Goal: Task Accomplishment & Management: Manage account settings

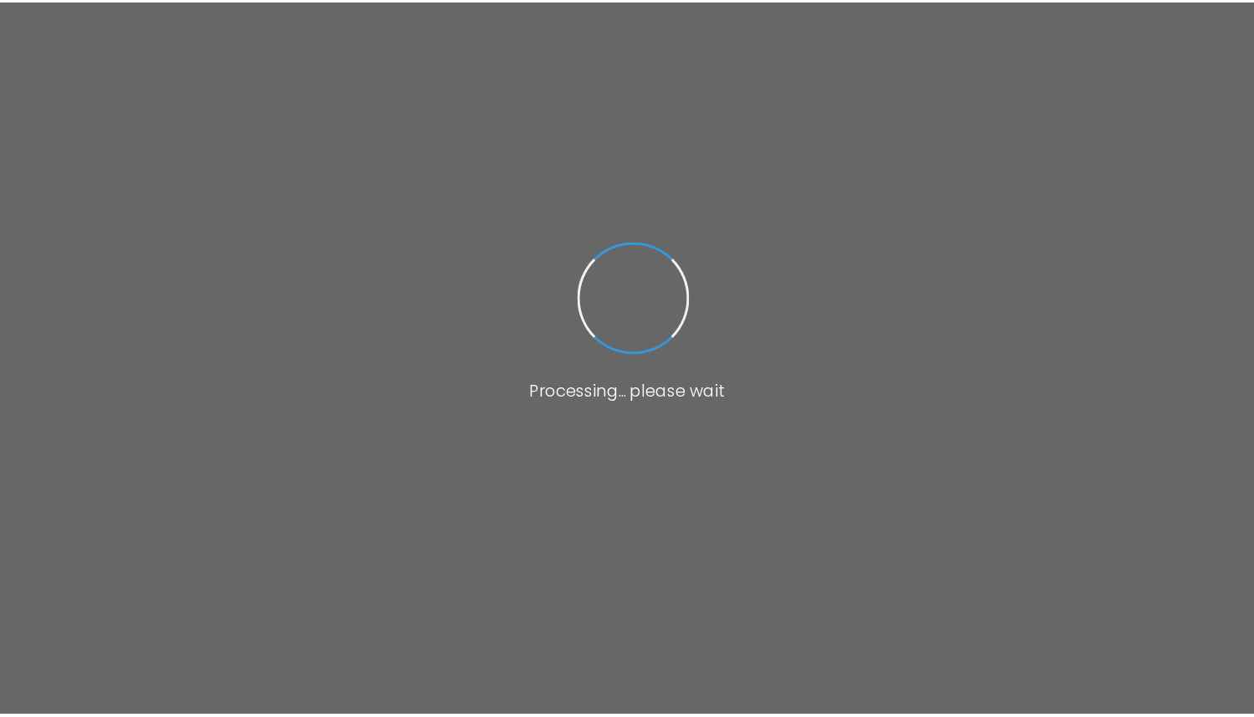
scroll to position [20, 0]
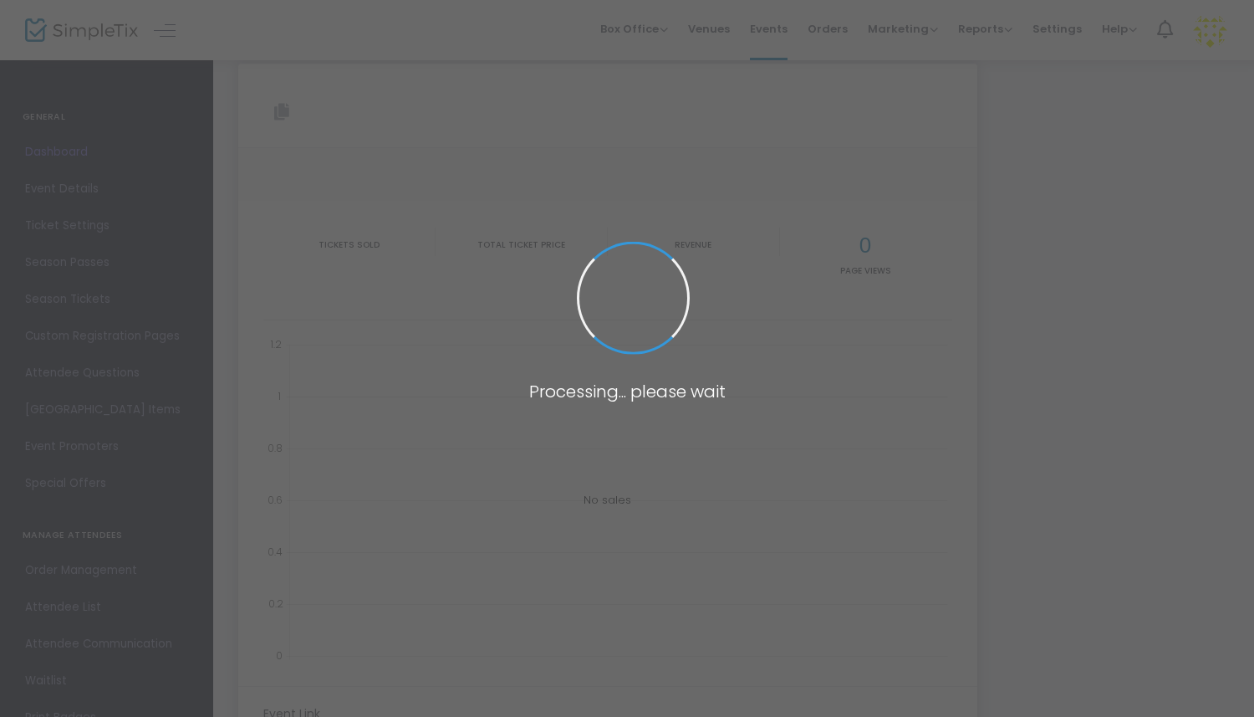
type input "[URL][DOMAIN_NAME][US_STATE]"
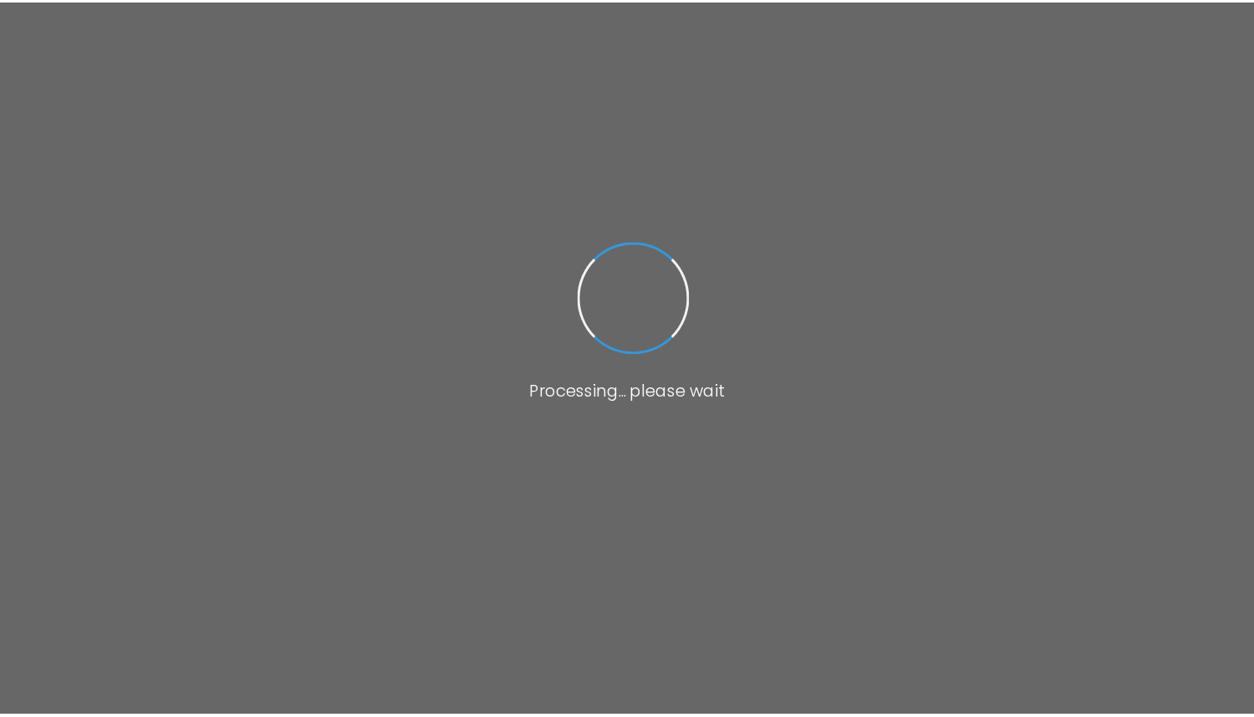
scroll to position [20, 0]
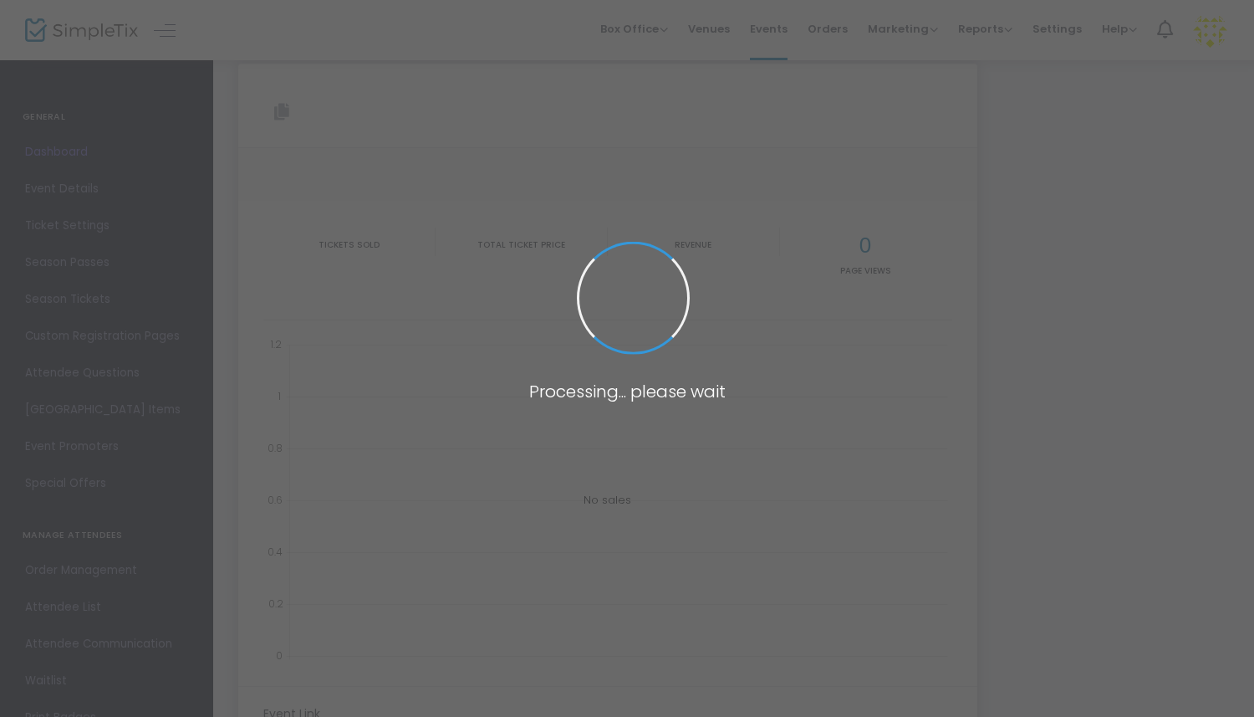
type input "[URL][DOMAIN_NAME][US_STATE]"
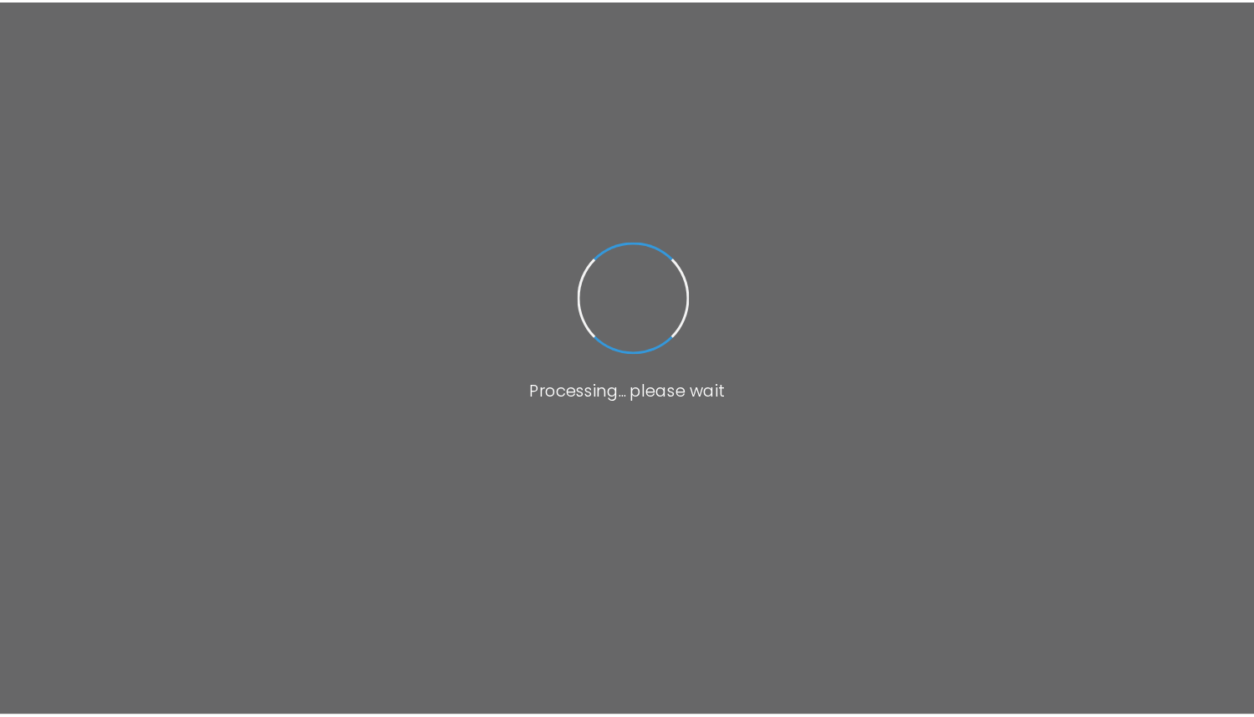
scroll to position [20, 0]
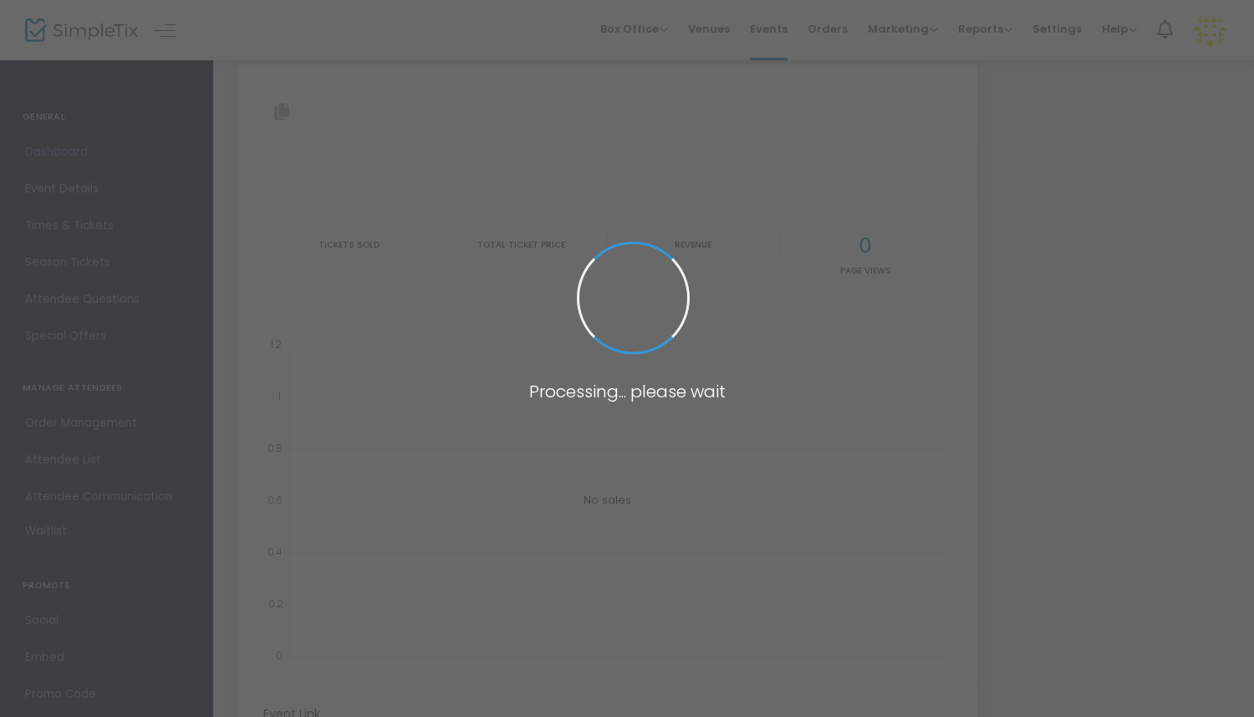
type input "[URL][DOMAIN_NAME][US_STATE]"
